Goal: Ask a question

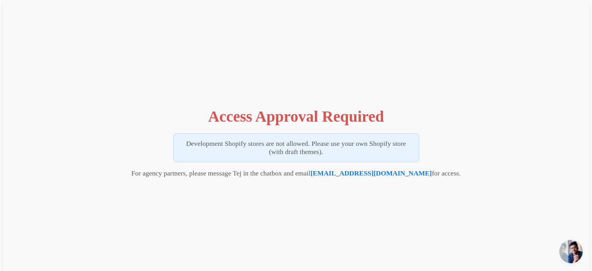
scroll to position [5, 0]
click at [576, 245] on span "Open chat" at bounding box center [570, 250] width 23 height 23
click at [572, 248] on span "Open chat" at bounding box center [570, 250] width 23 height 23
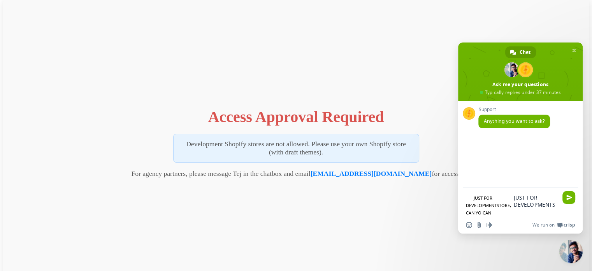
click at [514, 208] on textarea "JUST FOR DEVELOPMENTSTORE, CAN YO CAN" at bounding box center [536, 201] width 44 height 14
click at [511, 208] on textarea "JUST FOR DEVELOPMENTSTORE, CAN YO" at bounding box center [534, 201] width 47 height 14
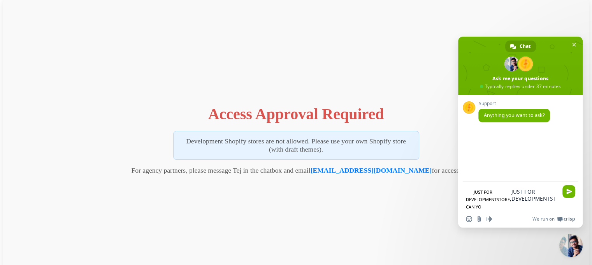
click at [439, 204] on div "Access Approval Required Development Shopify stores are not allowed. Please use…" at bounding box center [296, 138] width 586 height 280
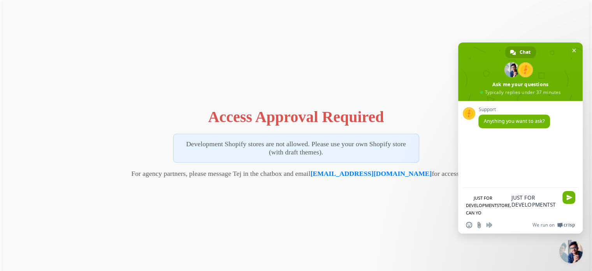
click at [511, 208] on textarea "JUST FOR DEVELOPMENTSTORE, CAN YO" at bounding box center [534, 201] width 47 height 14
click at [548, 201] on textarea "JUST FOR DEVELOPMENTSTORE," at bounding box center [531, 197] width 51 height 7
type textarea "JUST FOR DEVELOPMENTSTORE, CAN YOU GIVE ,ME A ACCESS TO TEST"
click at [570, 193] on span "Send" at bounding box center [569, 190] width 6 height 6
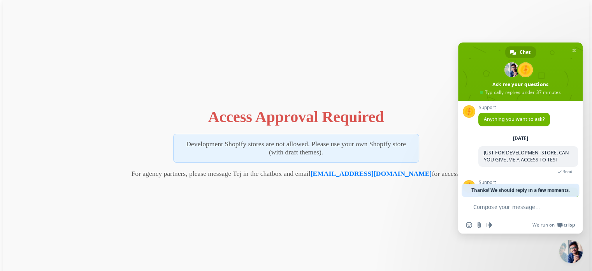
scroll to position [68, 0]
